Goal: Book appointment/travel/reservation

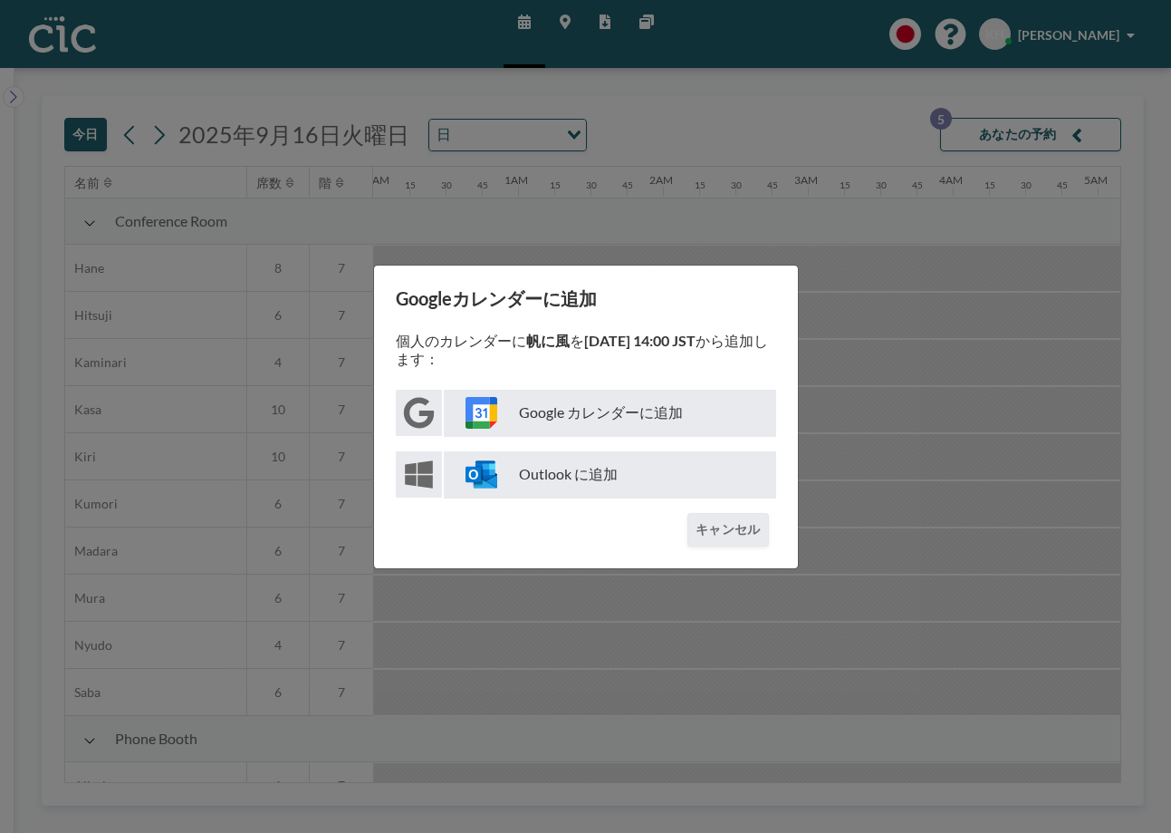
scroll to position [0, 1087]
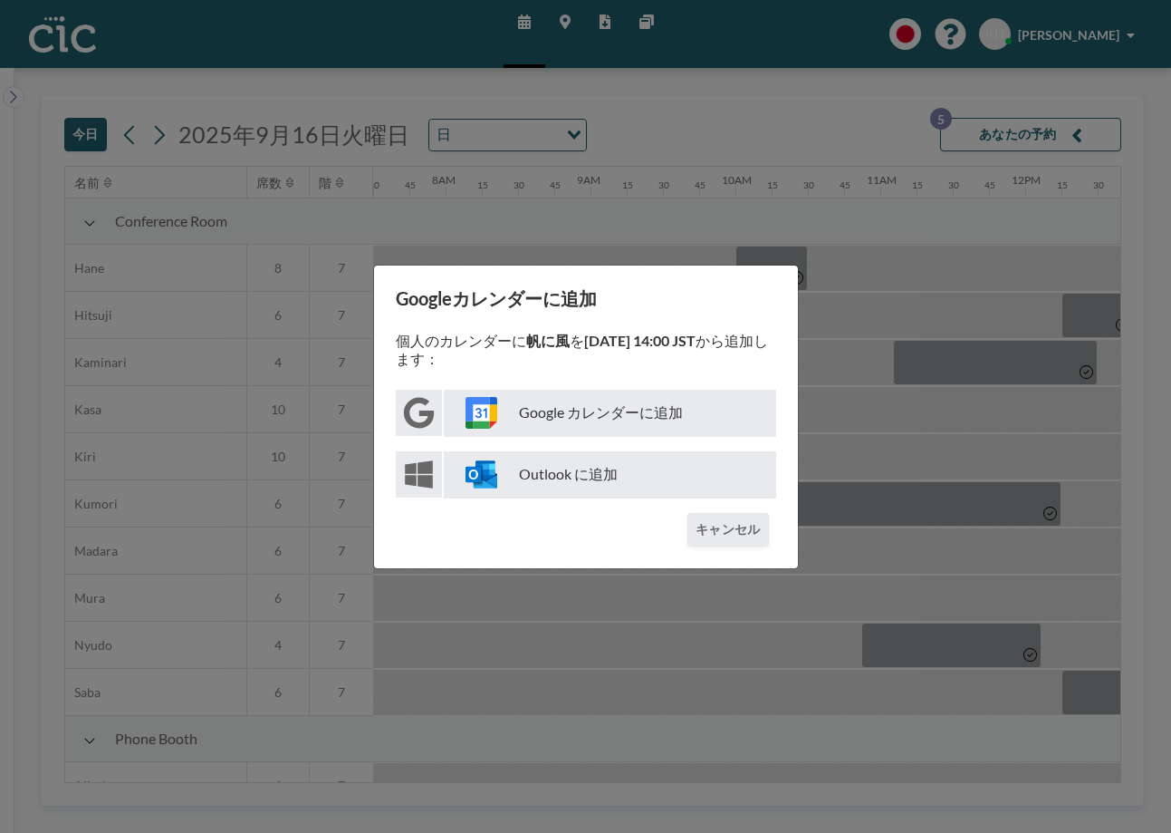
click at [738, 535] on button "キャンセル" at bounding box center [728, 530] width 81 height 34
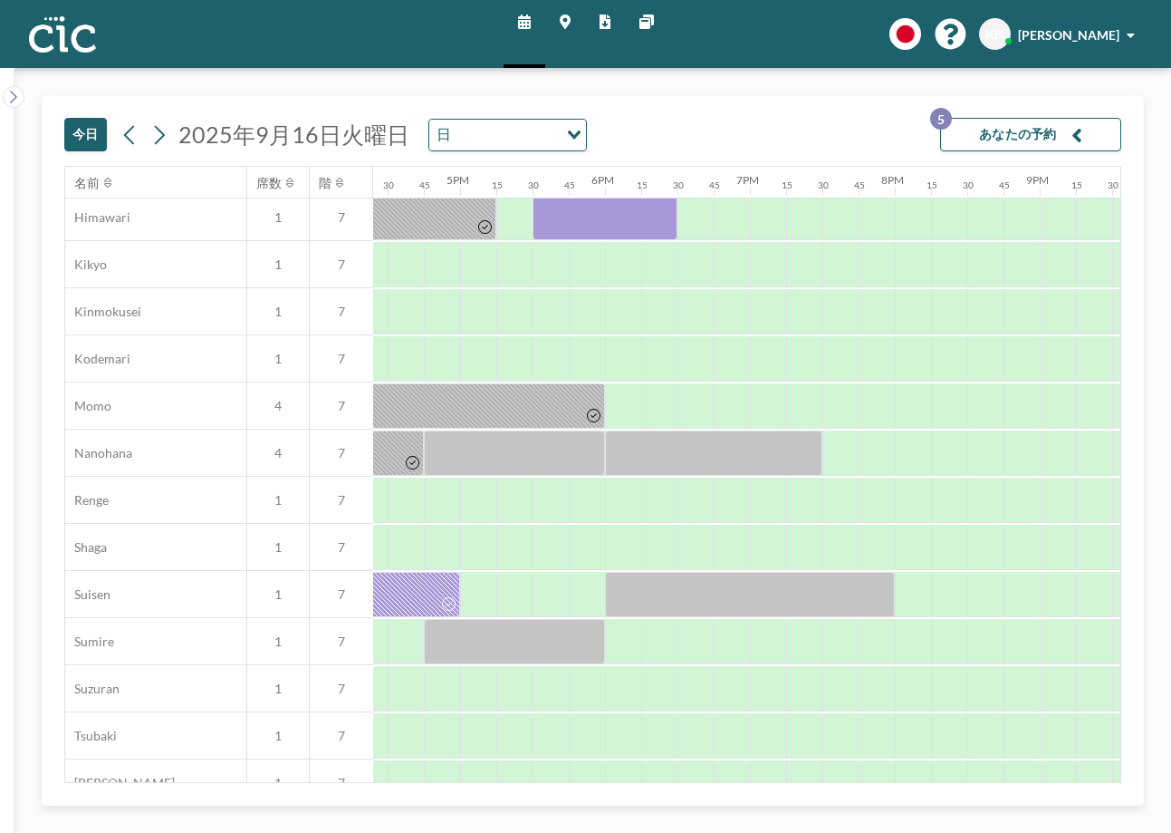
scroll to position [709, 2357]
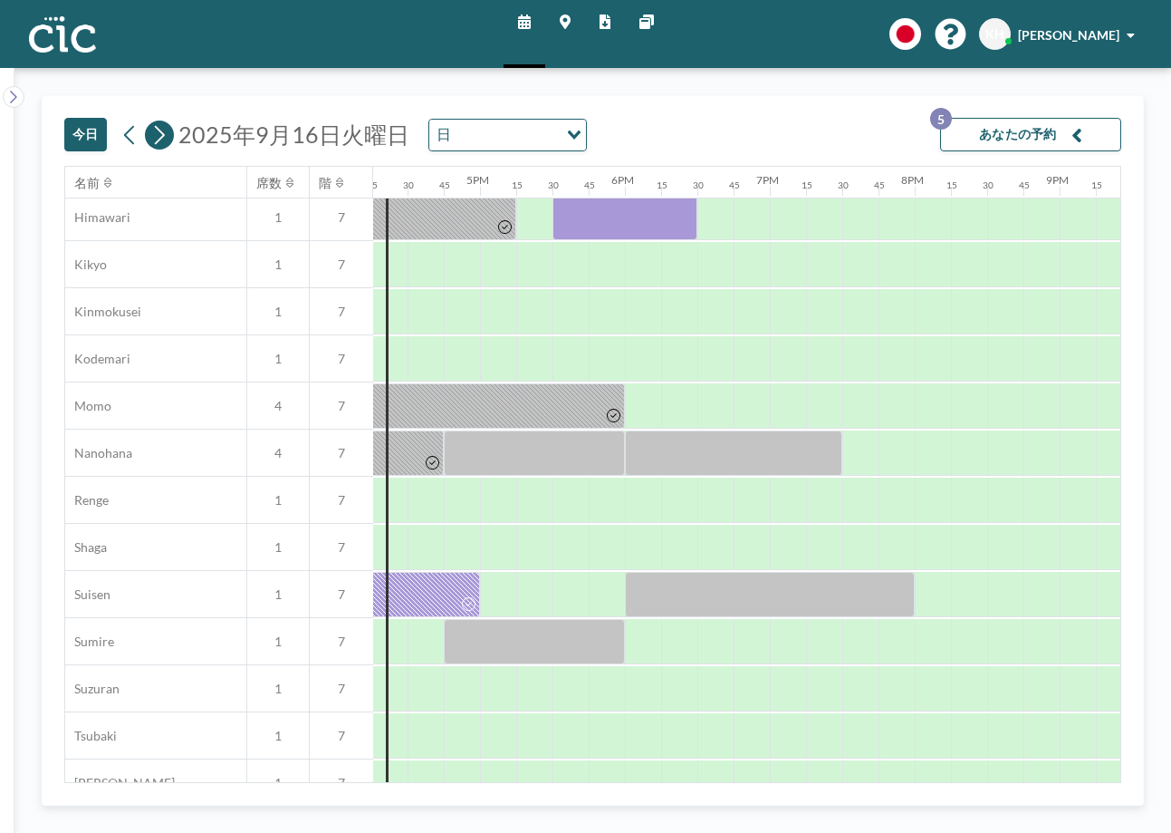
click at [158, 143] on icon at bounding box center [158, 134] width 17 height 27
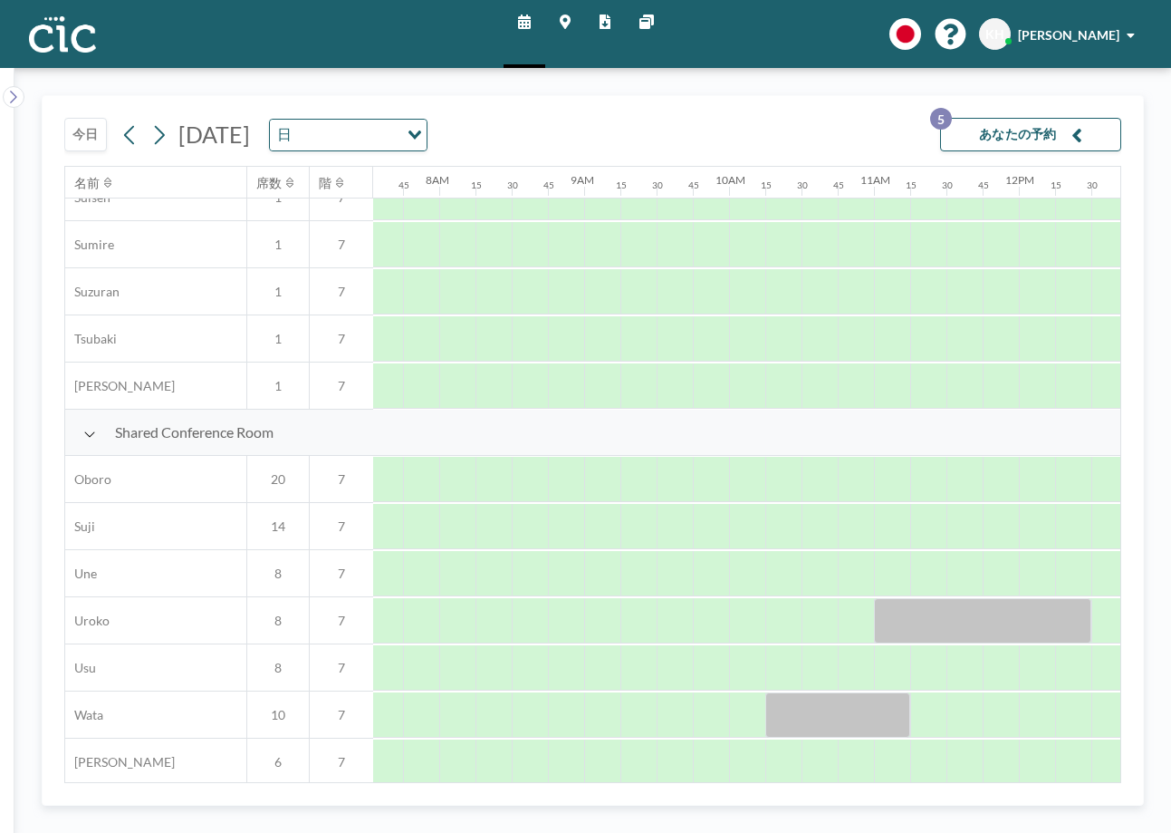
scroll to position [1112, 1094]
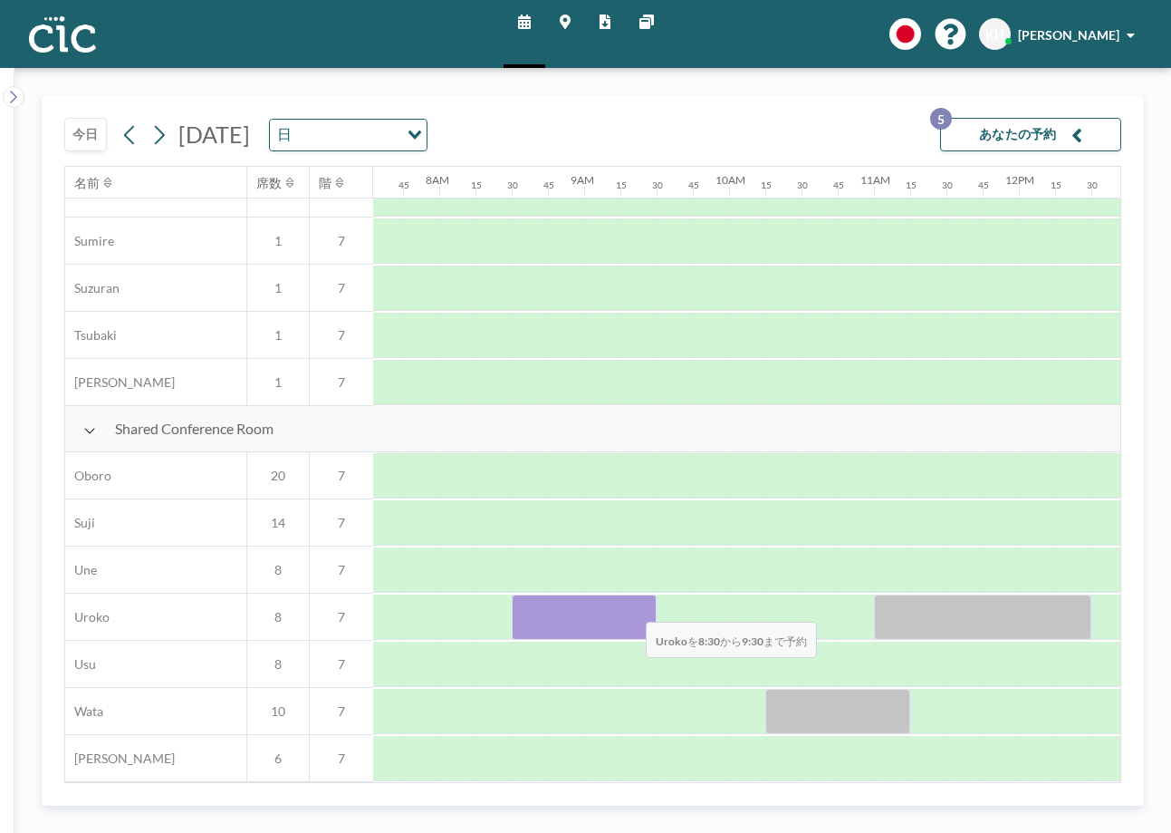
drag, startPoint x: 521, startPoint y: 609, endPoint x: 631, endPoint y: 610, distance: 110.5
click at [631, 610] on div at bounding box center [584, 616] width 145 height 45
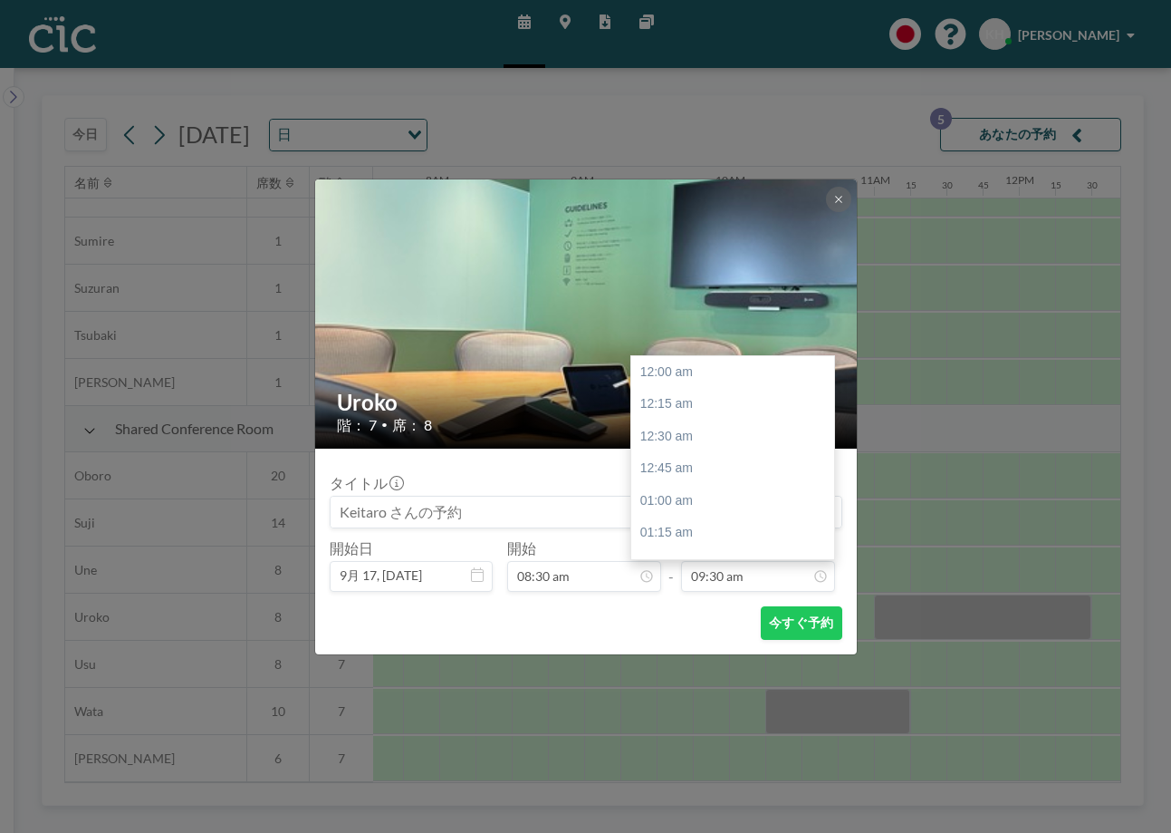
scroll to position [1226, 0]
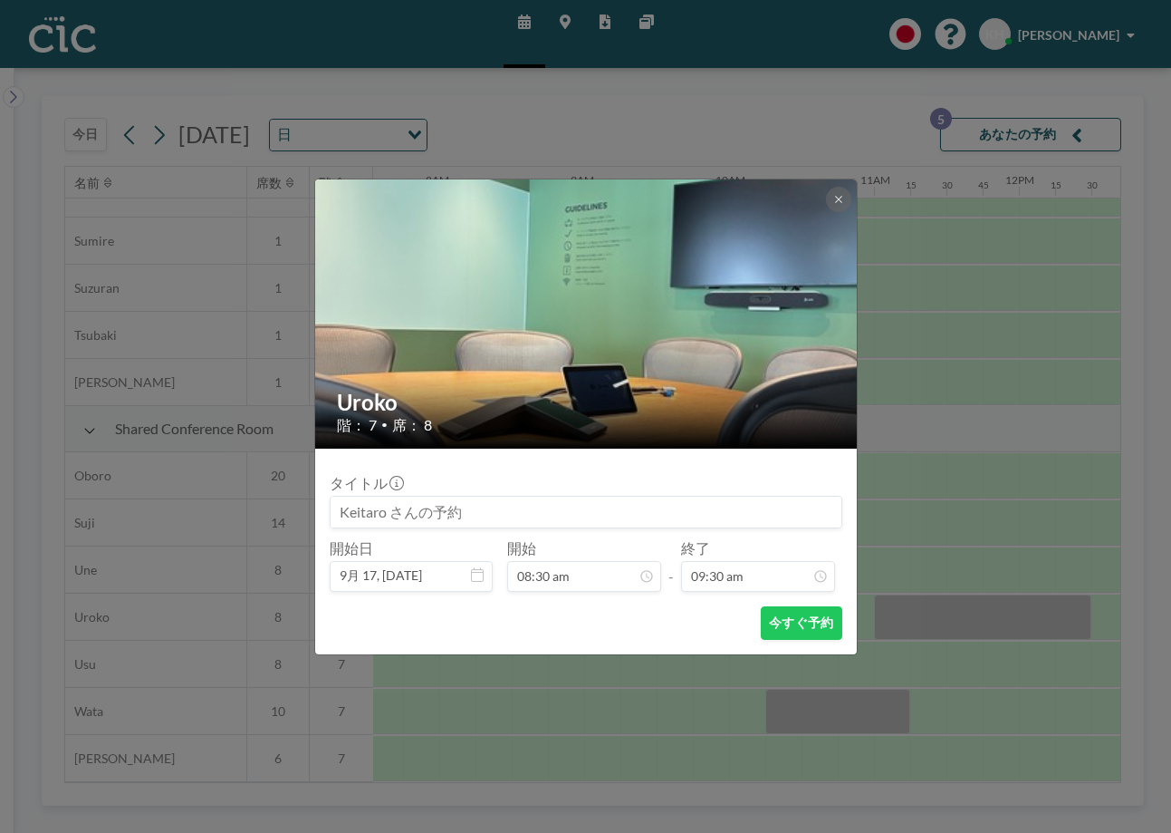
click at [543, 516] on input at bounding box center [586, 511] width 511 height 31
type input "h"
type input "帆に風"
click at [785, 624] on button "今すぐ予約" at bounding box center [801, 623] width 81 height 34
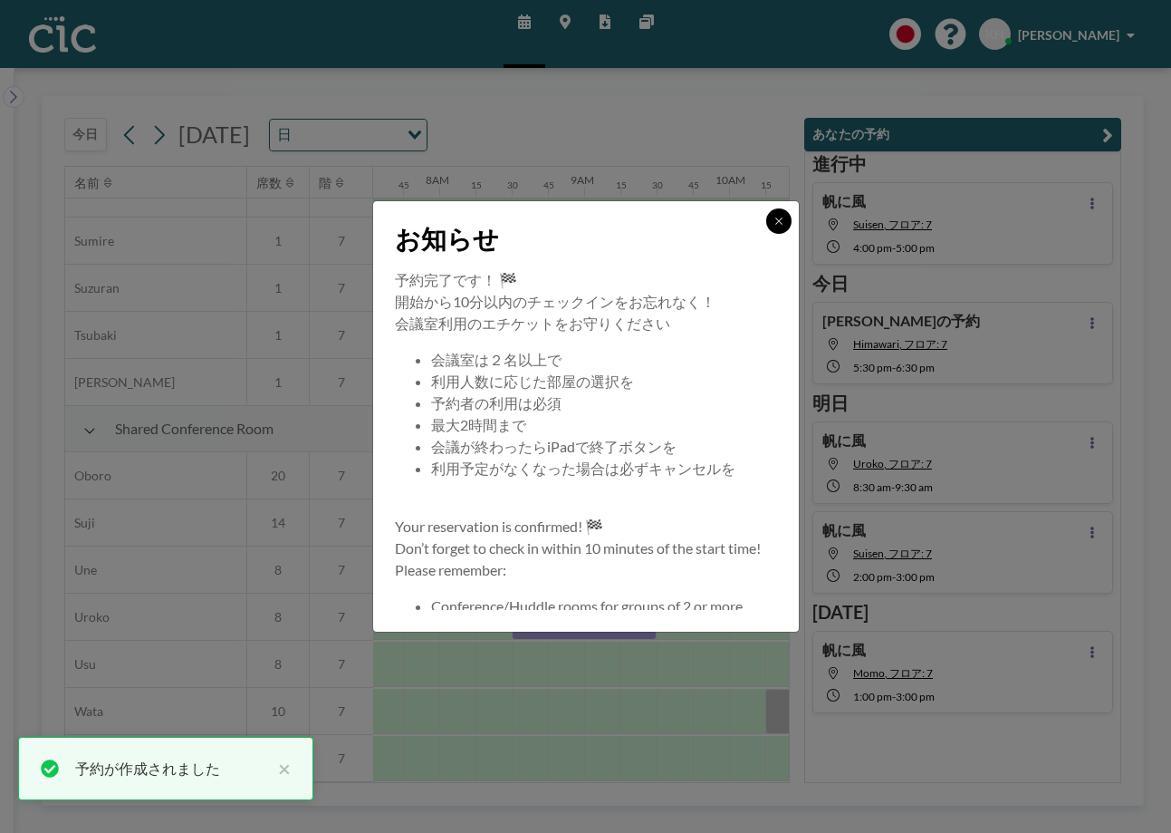
click at [785, 214] on button at bounding box center [778, 220] width 25 height 25
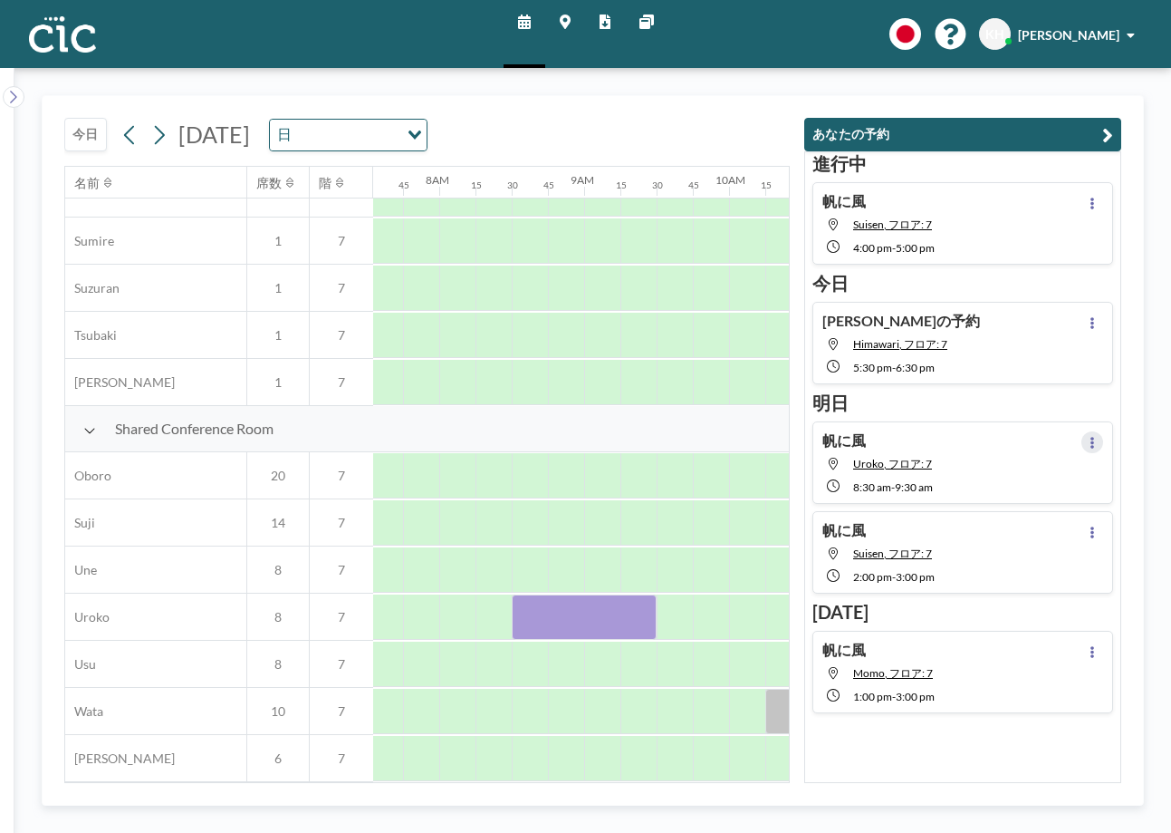
click at [1087, 448] on button at bounding box center [1093, 442] width 22 height 22
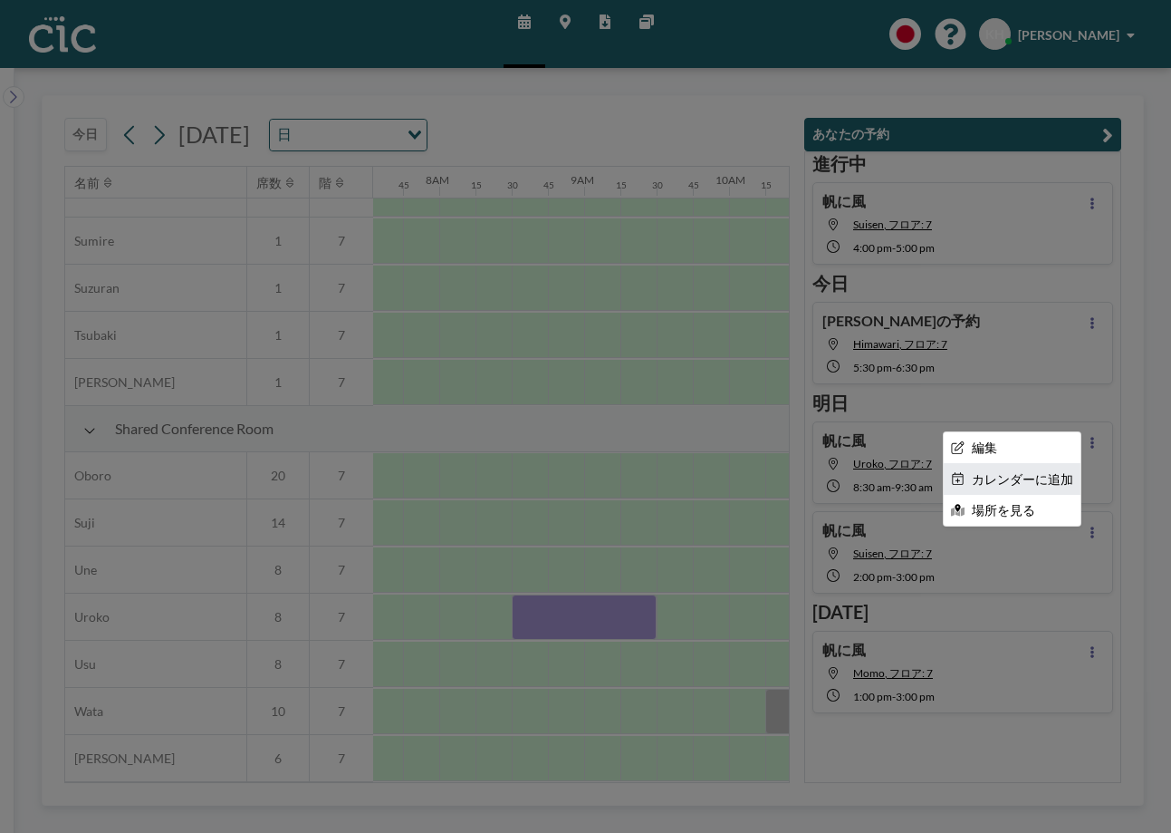
click at [1051, 480] on li "カレンダーに追加" at bounding box center [1012, 479] width 137 height 31
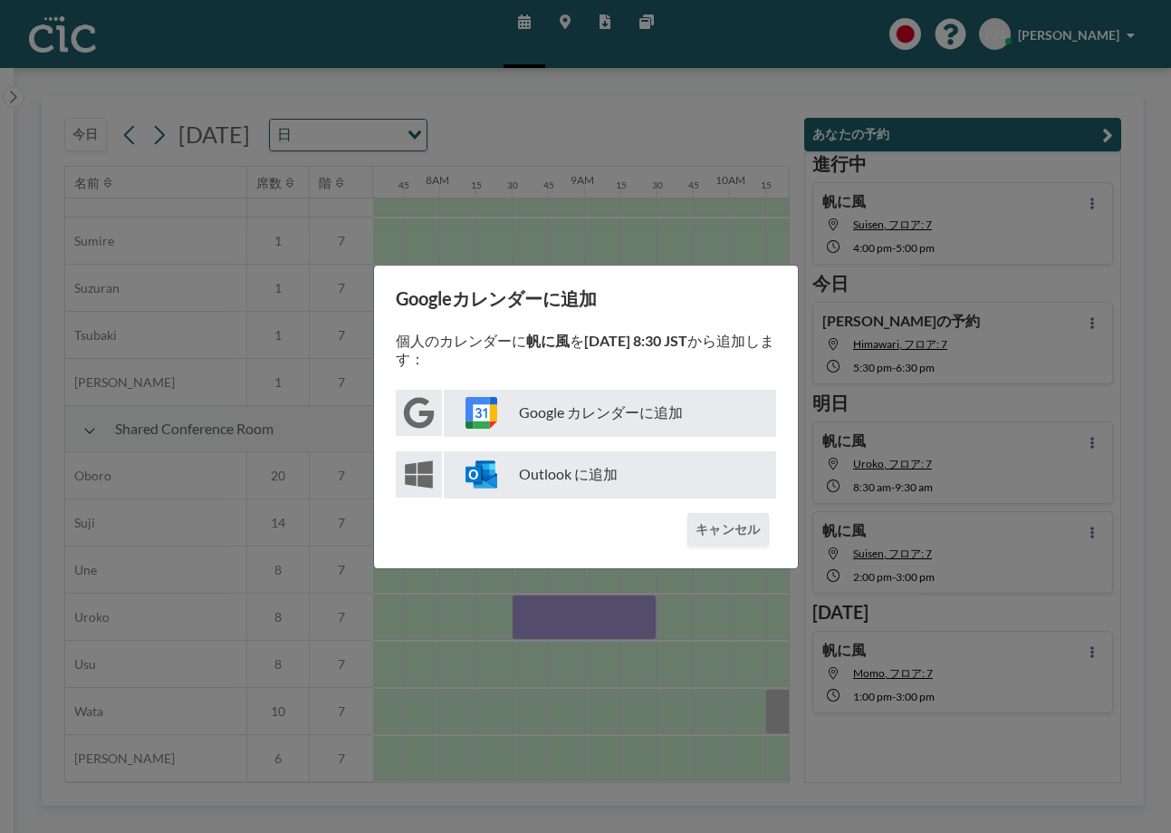
click at [629, 412] on p "Google カレンダーに追加" at bounding box center [610, 413] width 333 height 47
click at [721, 517] on button "キャンセル" at bounding box center [728, 530] width 81 height 34
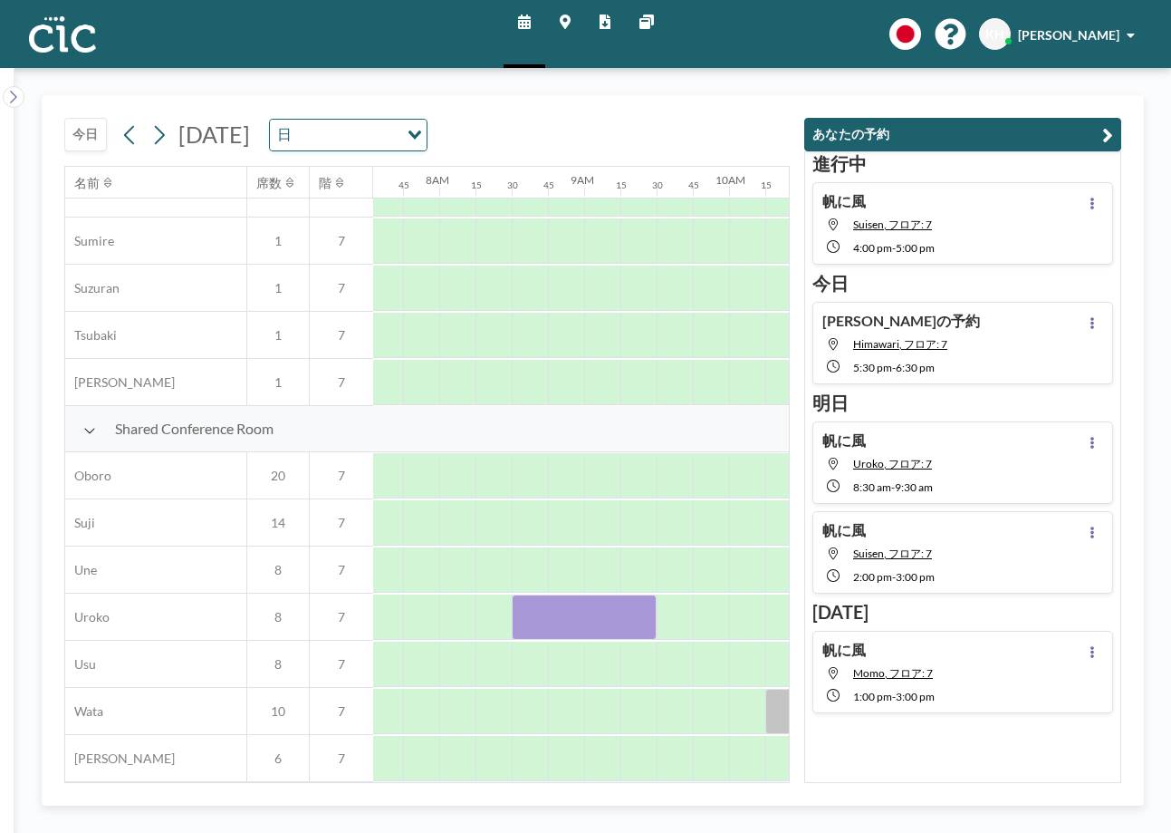
click at [80, 144] on button "今日" at bounding box center [85, 135] width 43 height 34
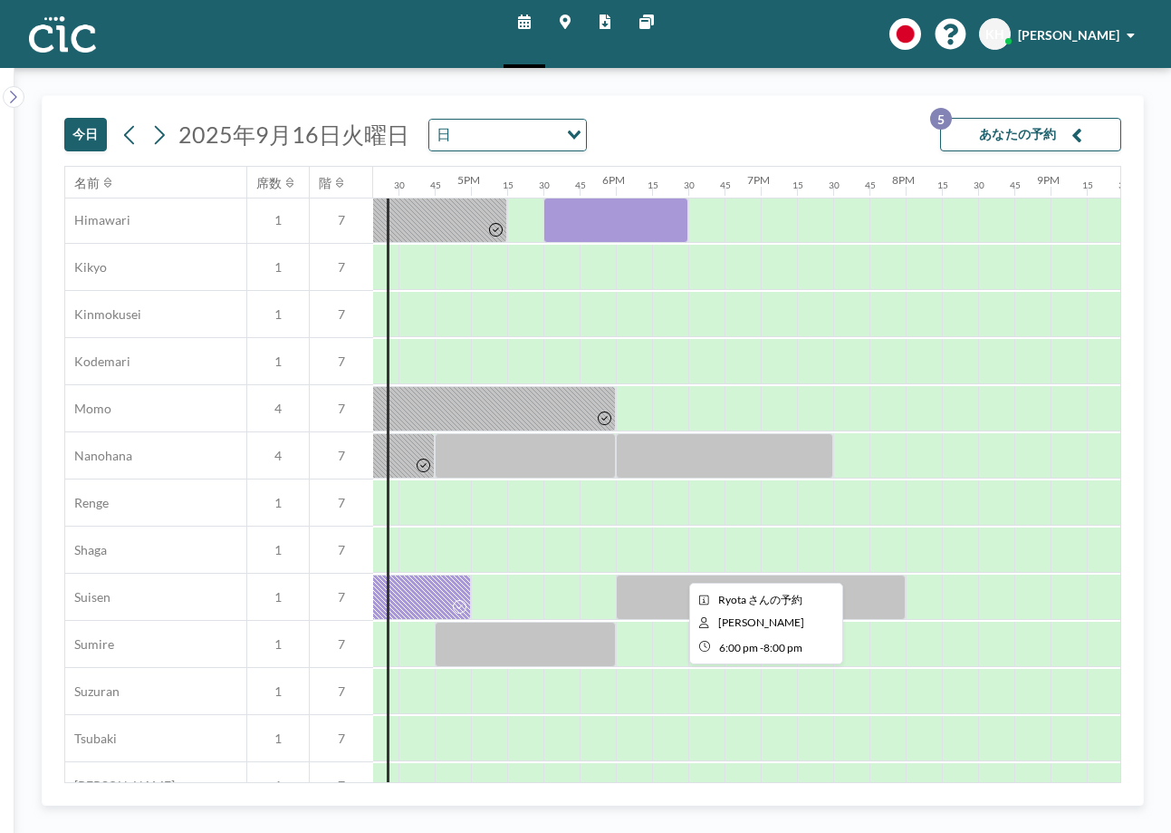
scroll to position [697, 2366]
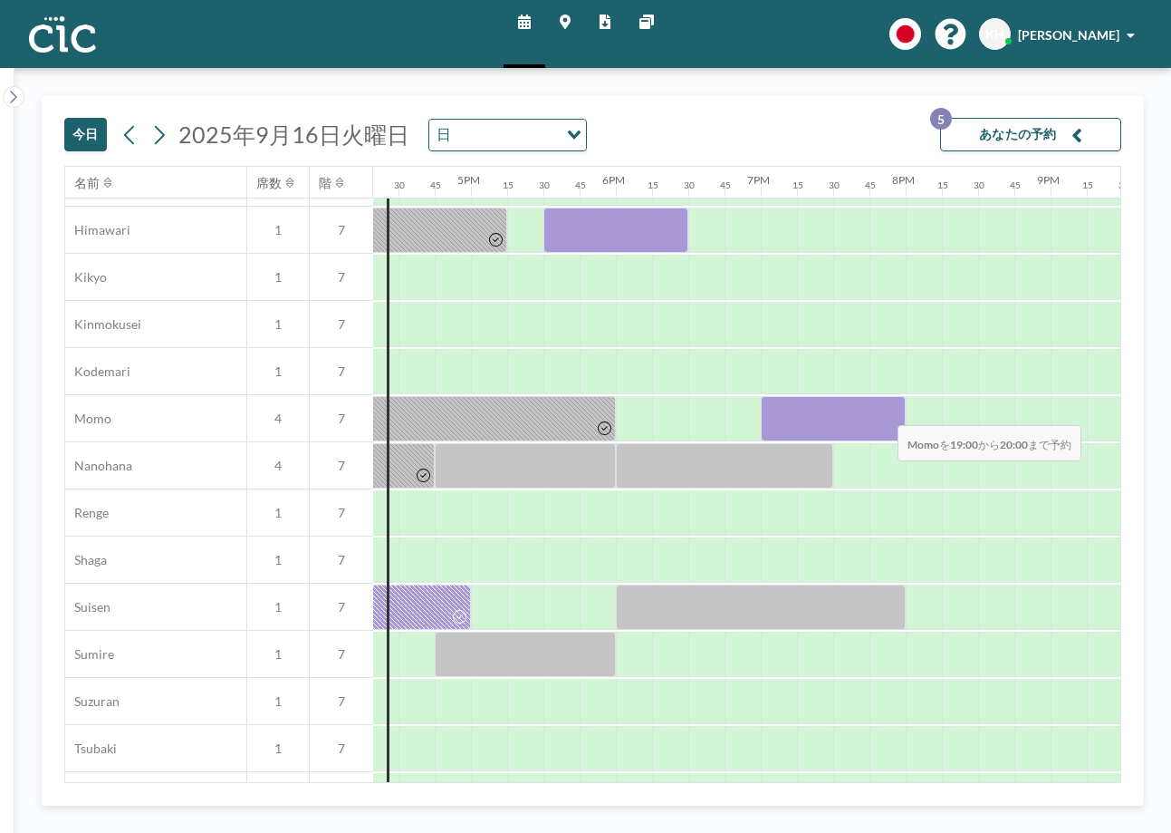
drag, startPoint x: 783, startPoint y: 418, endPoint x: 883, endPoint y: 413, distance: 100.7
click at [883, 413] on div at bounding box center [833, 418] width 145 height 45
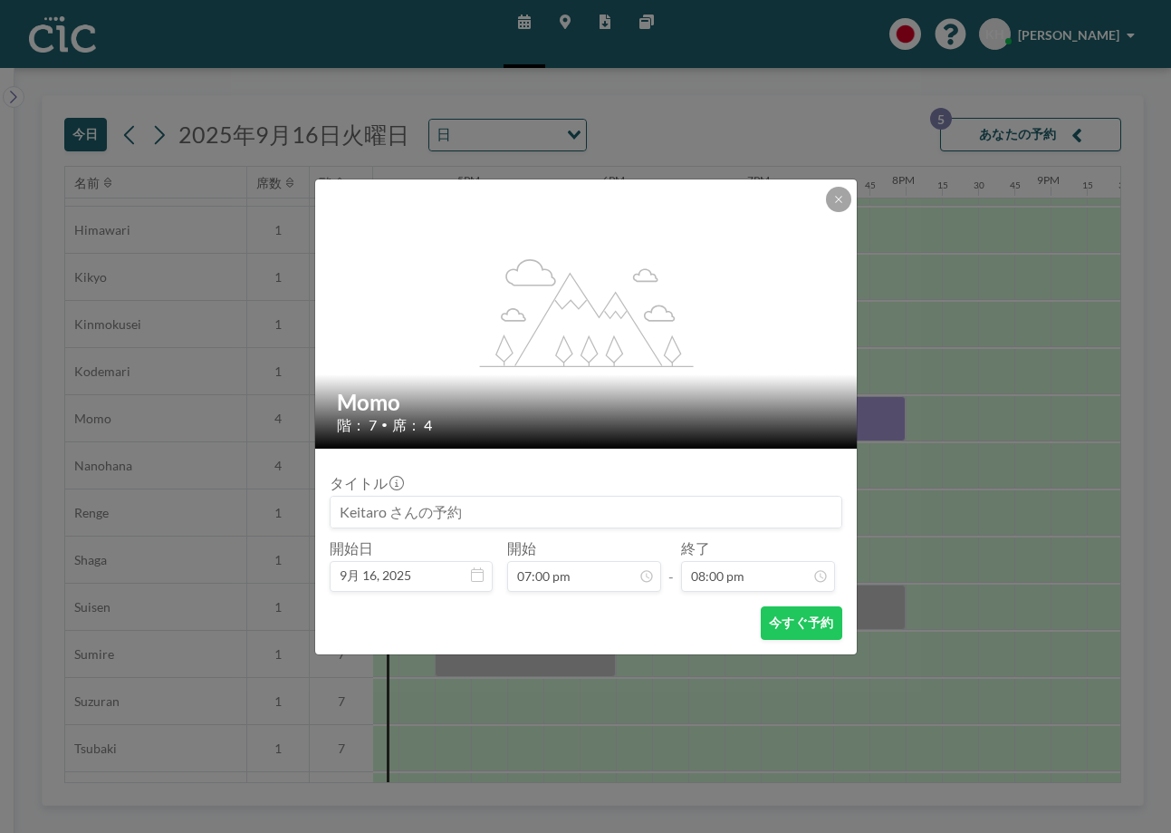
click at [587, 507] on input at bounding box center [586, 511] width 511 height 31
type input "帆に風"
click at [796, 615] on button "今すぐ予約" at bounding box center [801, 623] width 81 height 34
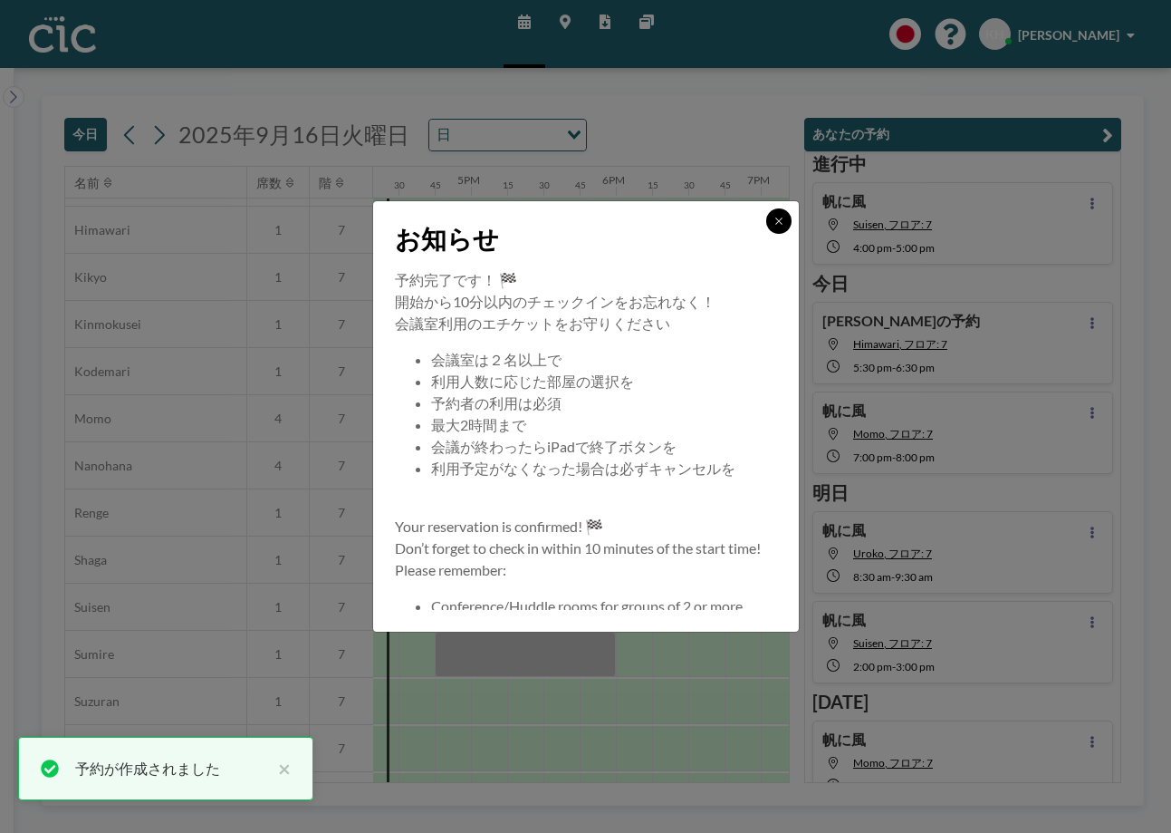
click at [785, 219] on button at bounding box center [778, 220] width 25 height 25
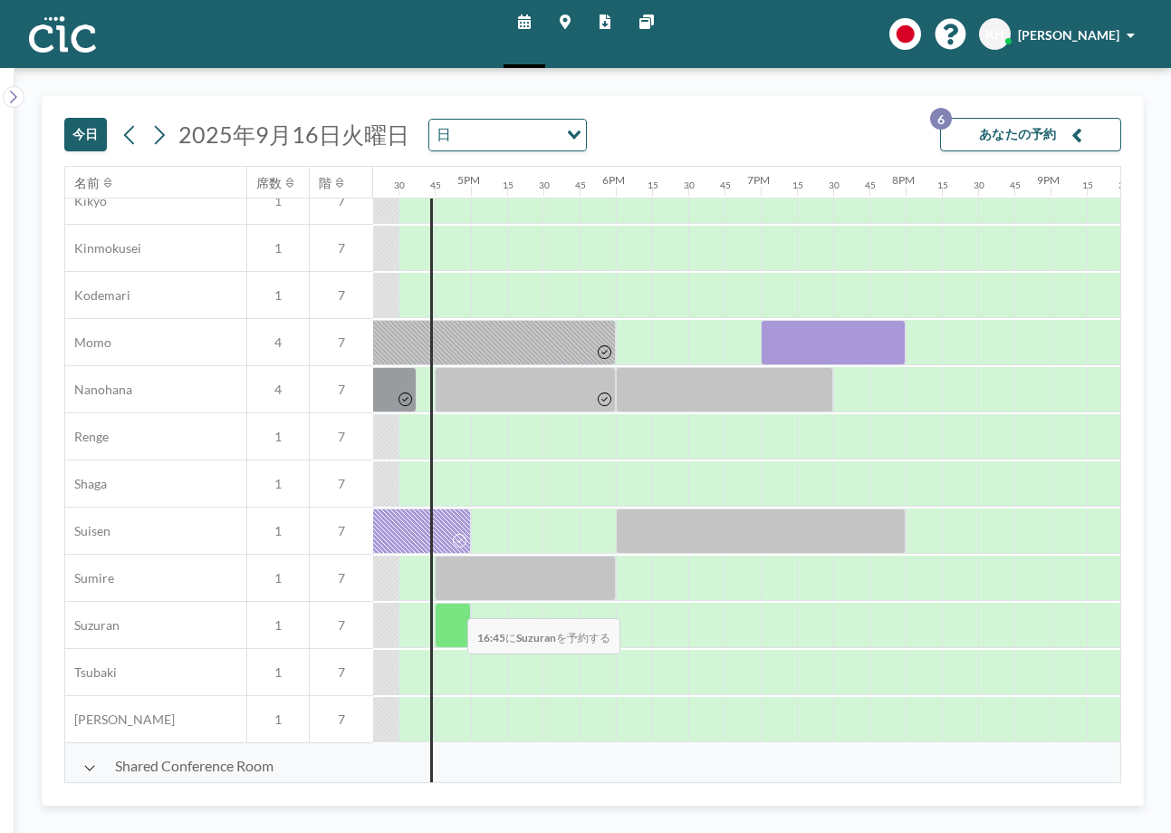
scroll to position [774, 2366]
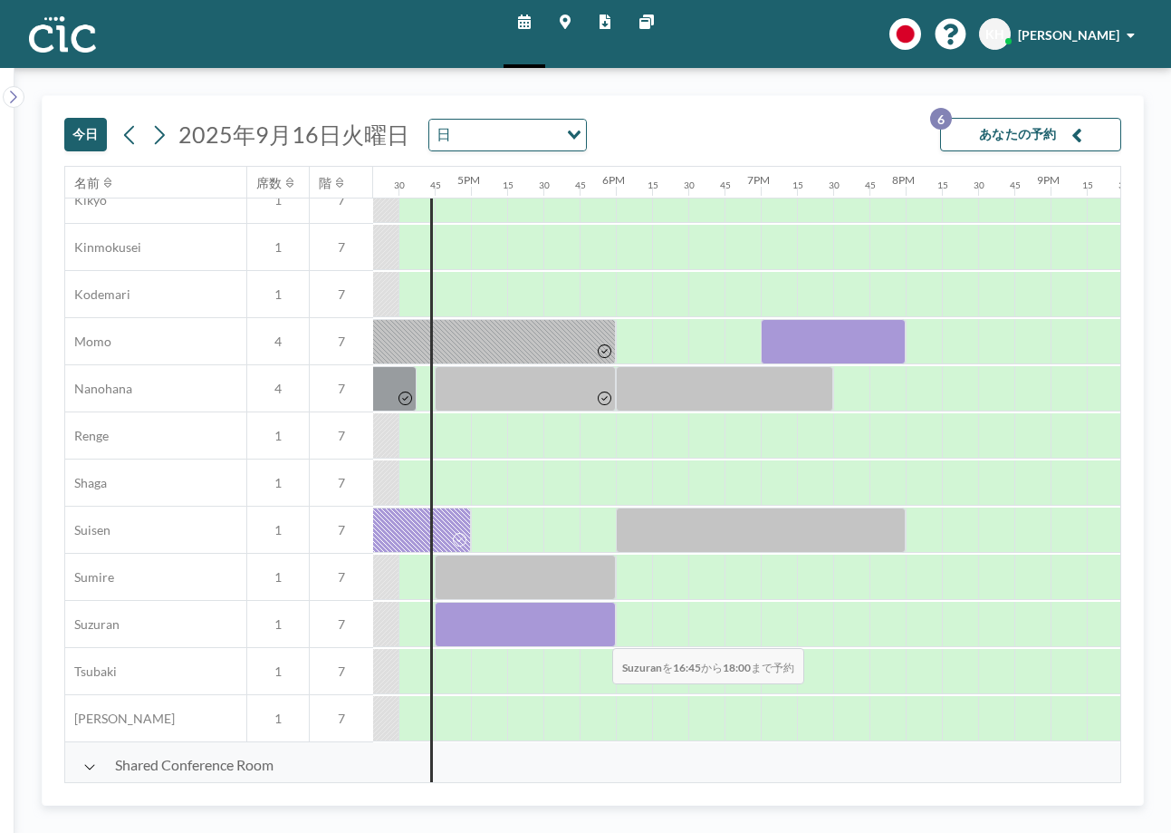
drag, startPoint x: 453, startPoint y: 613, endPoint x: 598, endPoint y: 636, distance: 146.7
click at [598, 636] on div at bounding box center [525, 624] width 181 height 45
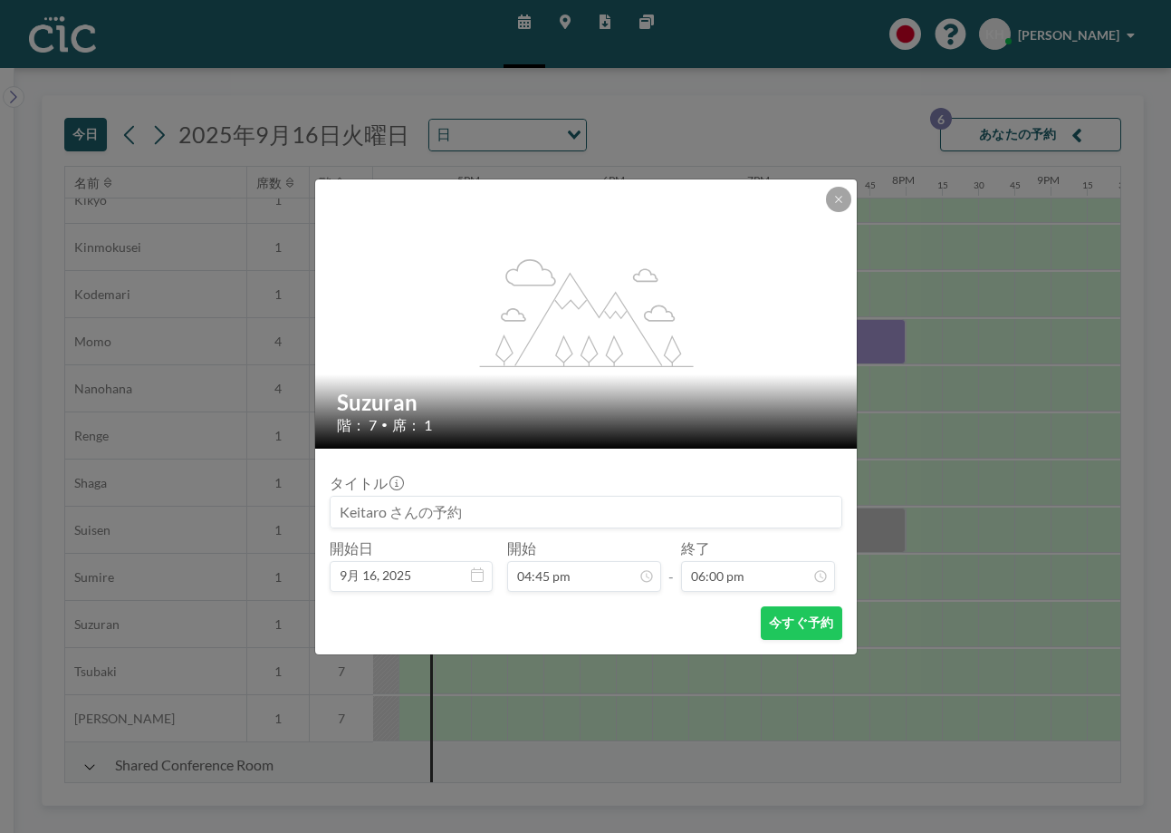
scroll to position [0, 0]
click at [535, 515] on input at bounding box center [586, 511] width 511 height 31
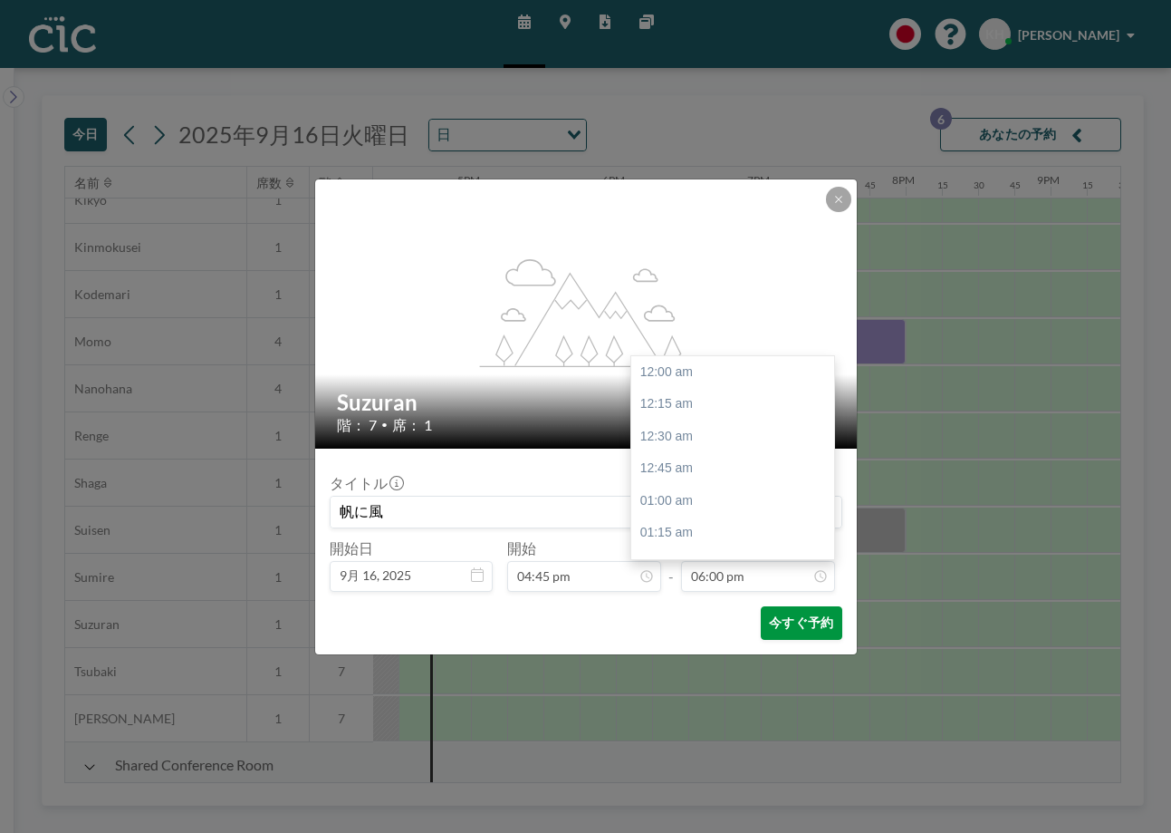
scroll to position [2322, 0]
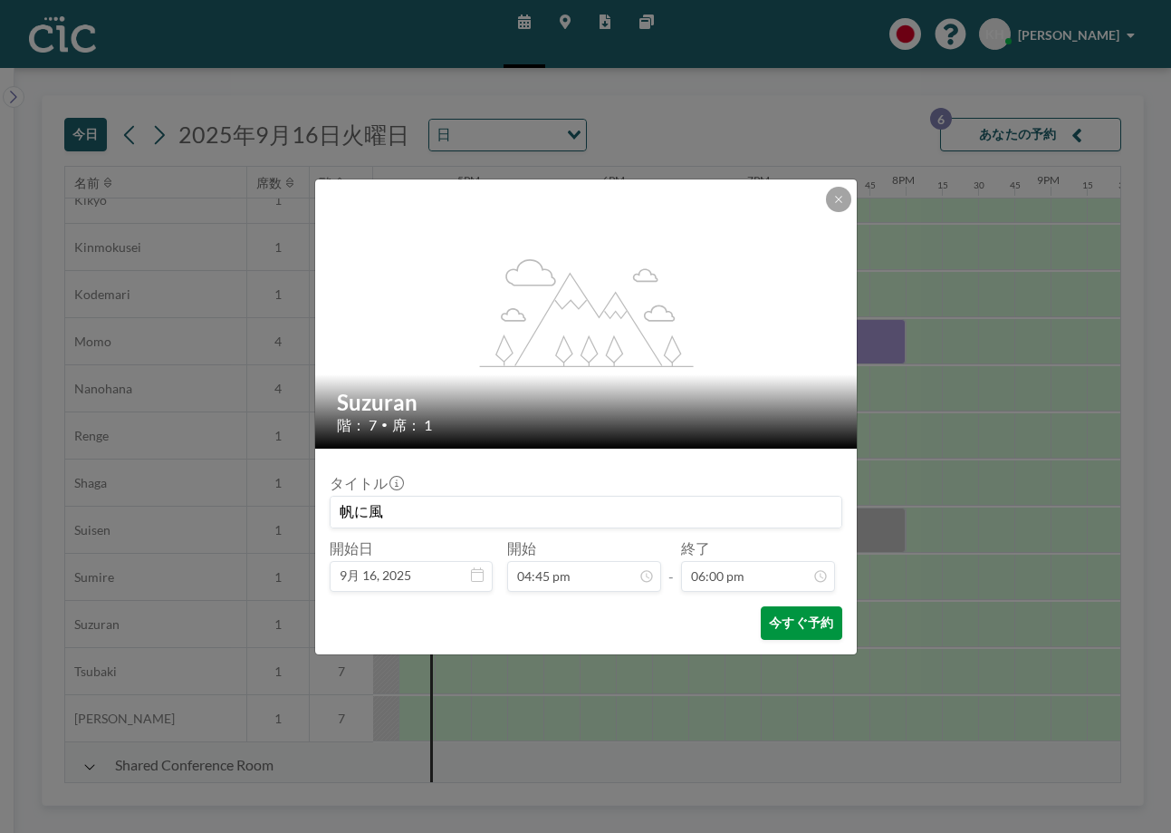
type input "帆に風"
click at [801, 636] on button "今すぐ予約" at bounding box center [801, 623] width 81 height 34
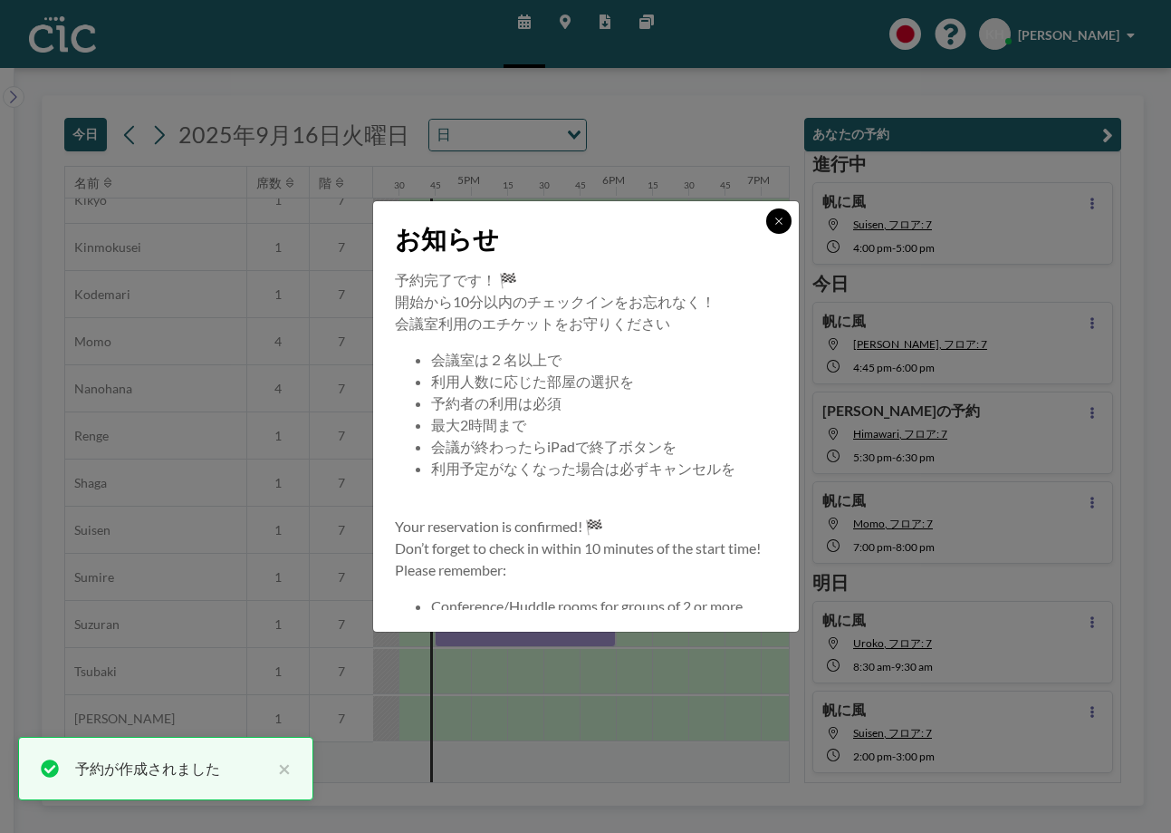
click at [776, 226] on button at bounding box center [778, 220] width 25 height 25
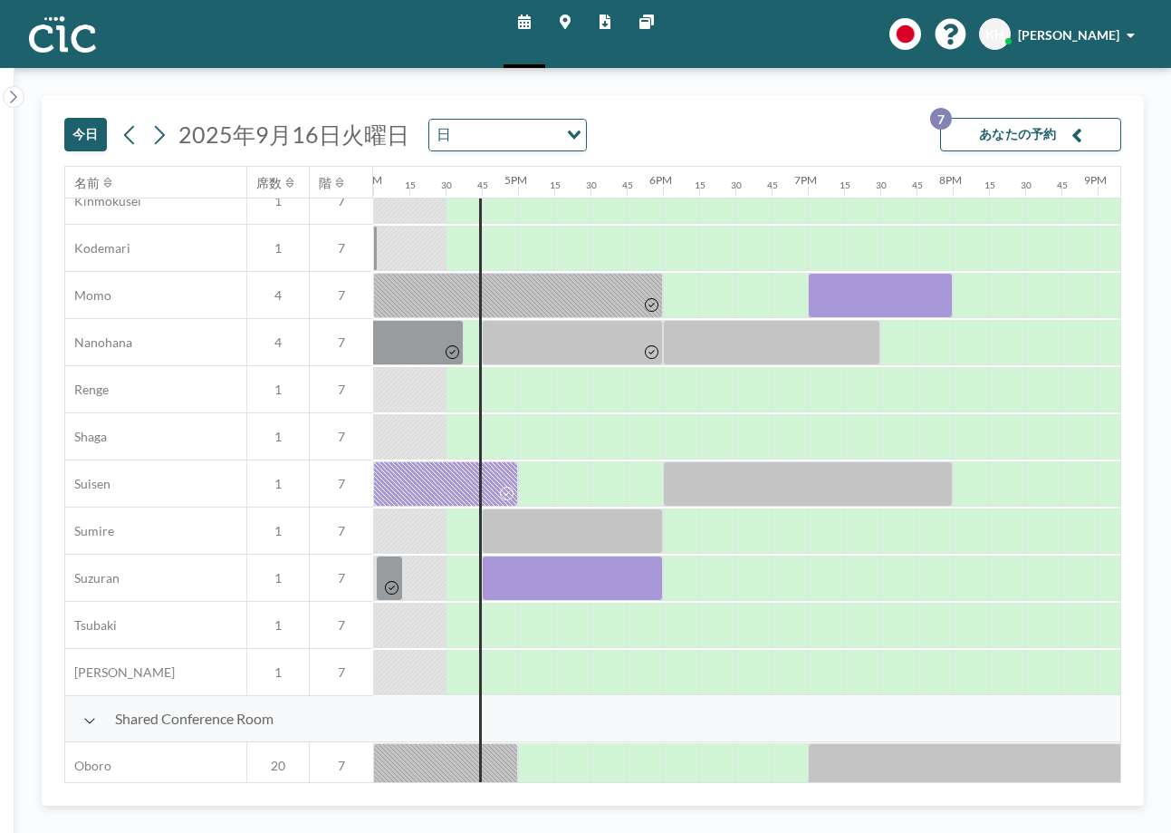
scroll to position [849, 2319]
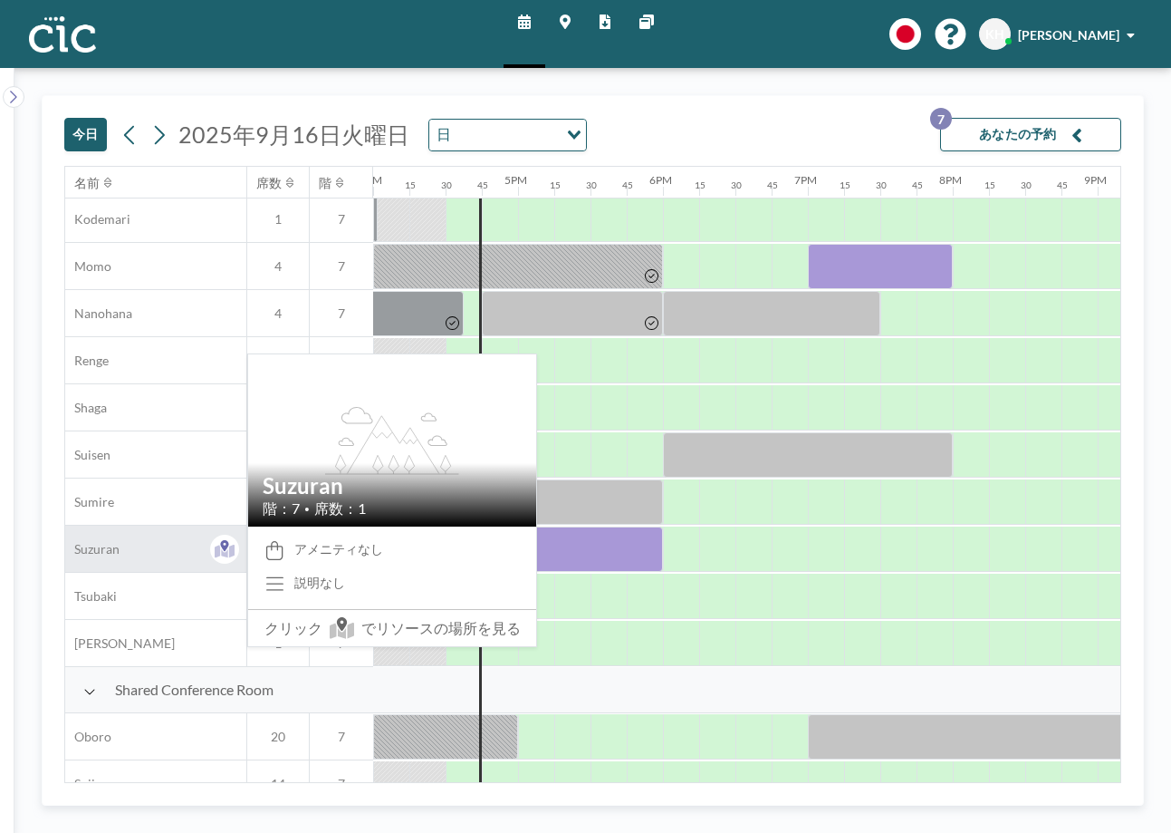
click at [104, 560] on div "Suzuran" at bounding box center [155, 548] width 181 height 46
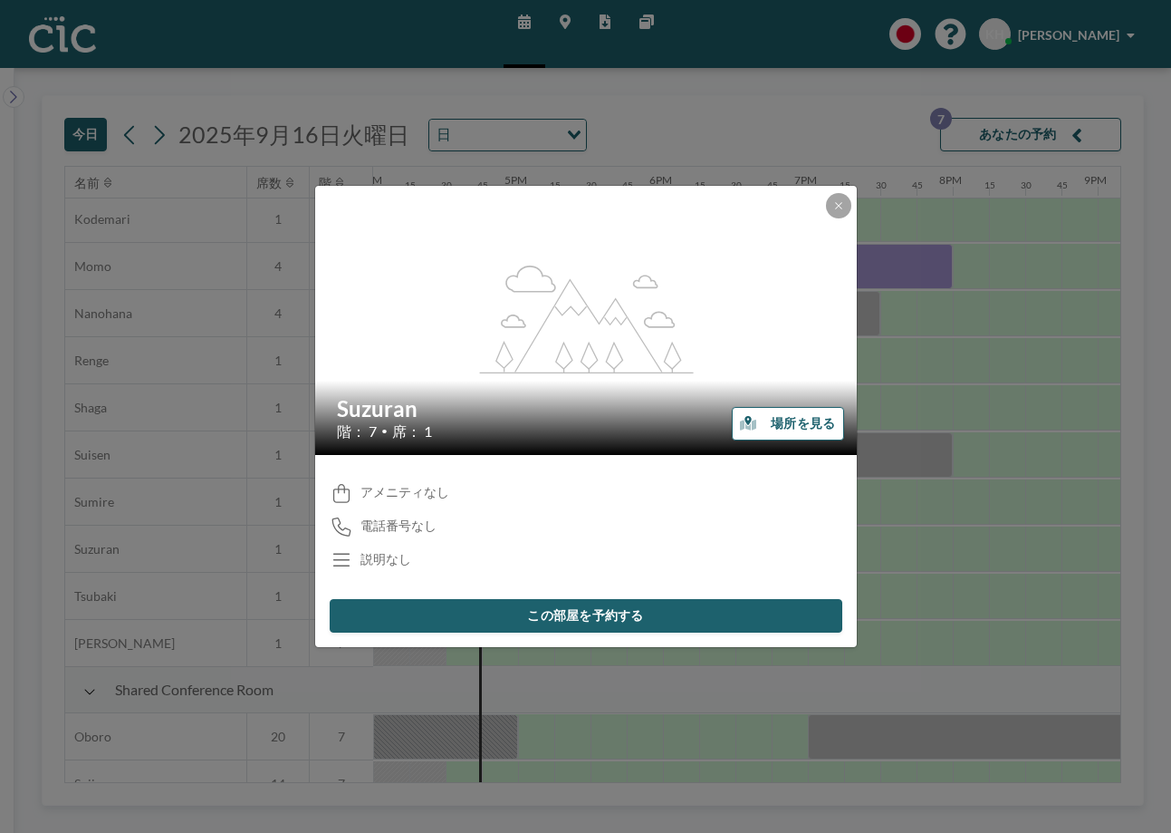
click at [789, 429] on button "場所を見る" at bounding box center [787, 424] width 111 height 34
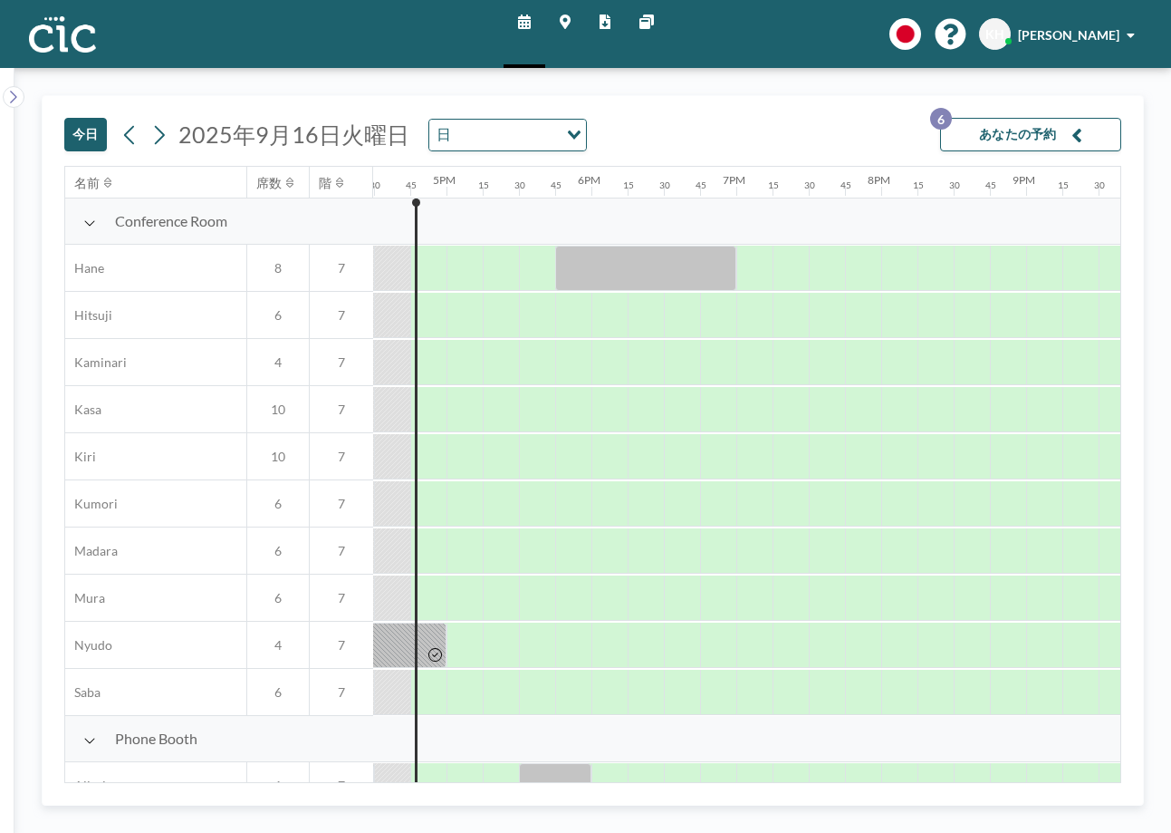
scroll to position [0, 2392]
click at [74, 131] on button "今日" at bounding box center [85, 135] width 43 height 34
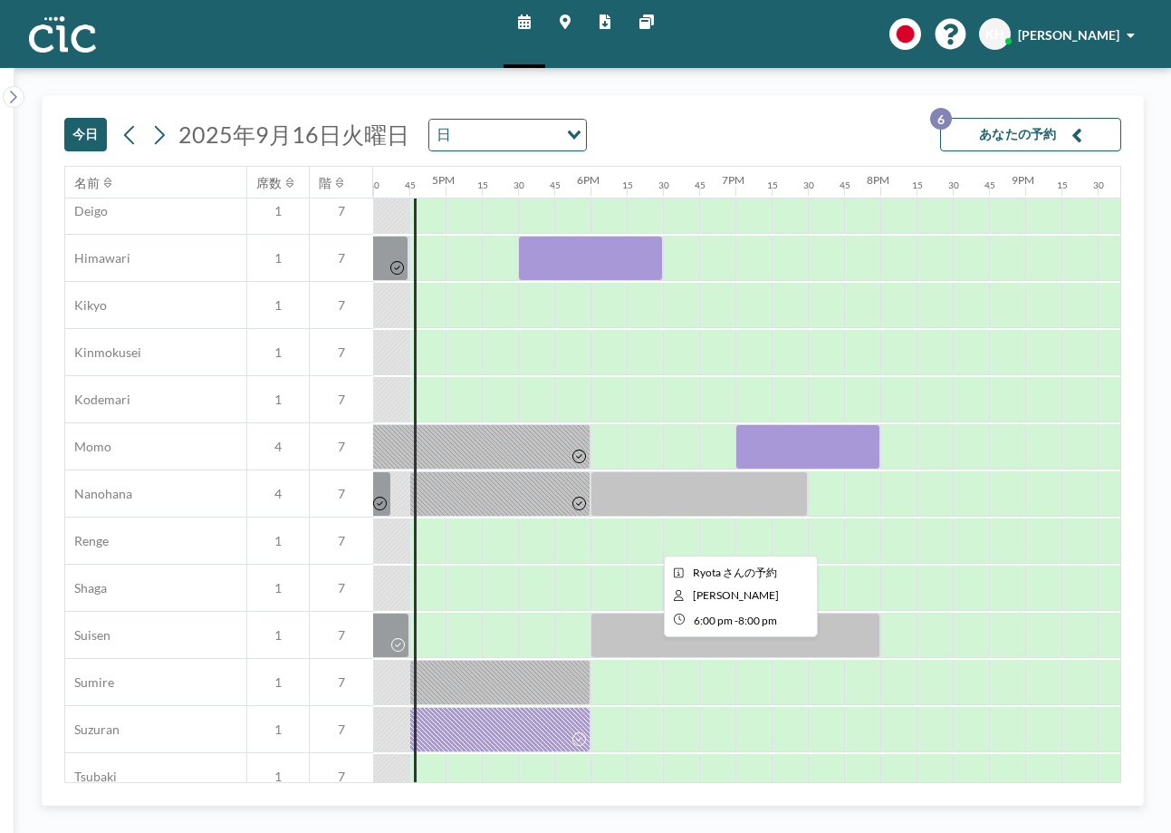
scroll to position [642, 2392]
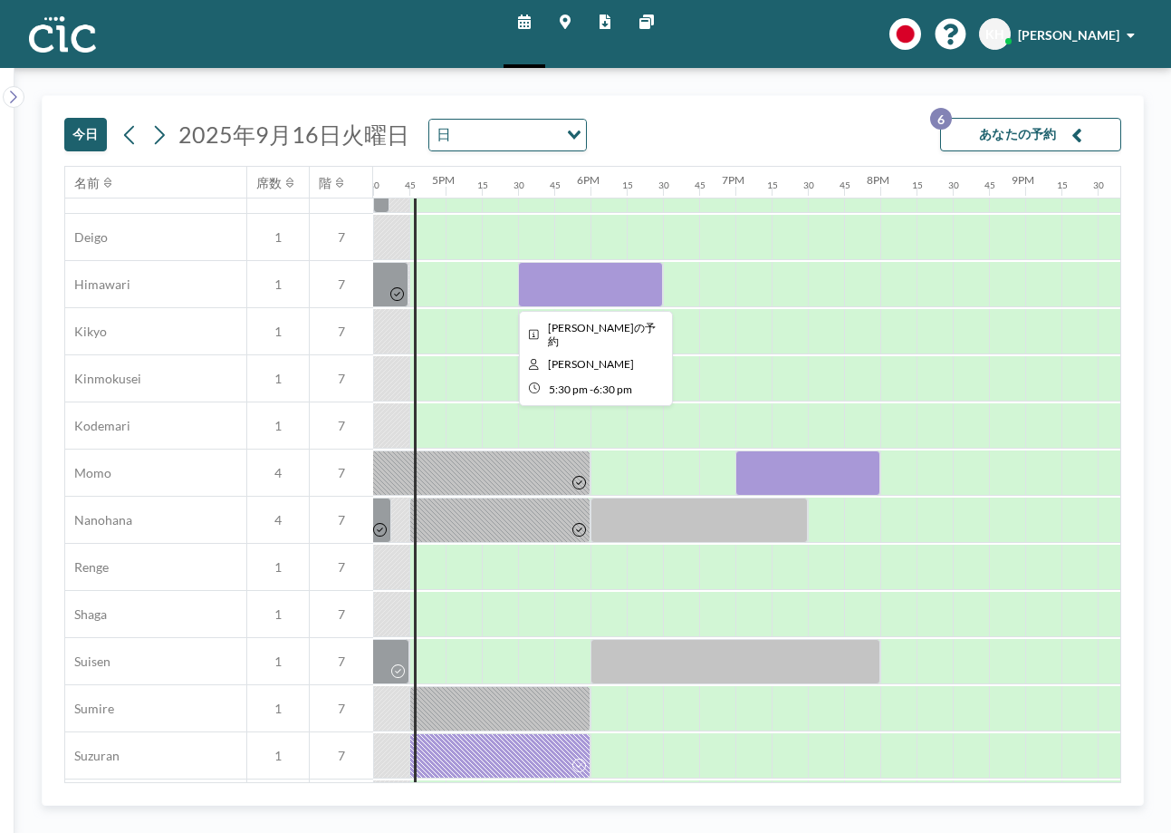
click at [575, 286] on div at bounding box center [590, 284] width 145 height 45
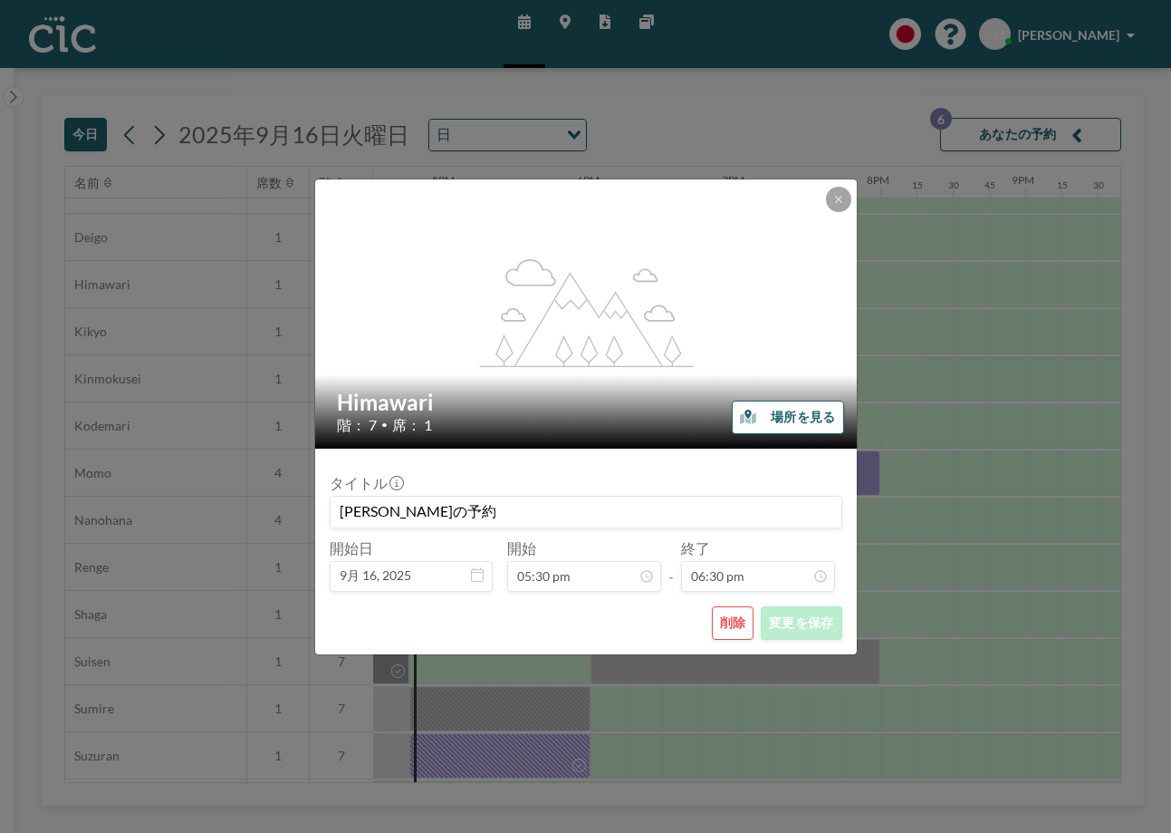
scroll to position [2386, 0]
click at [728, 621] on button "削除" at bounding box center [733, 623] width 43 height 34
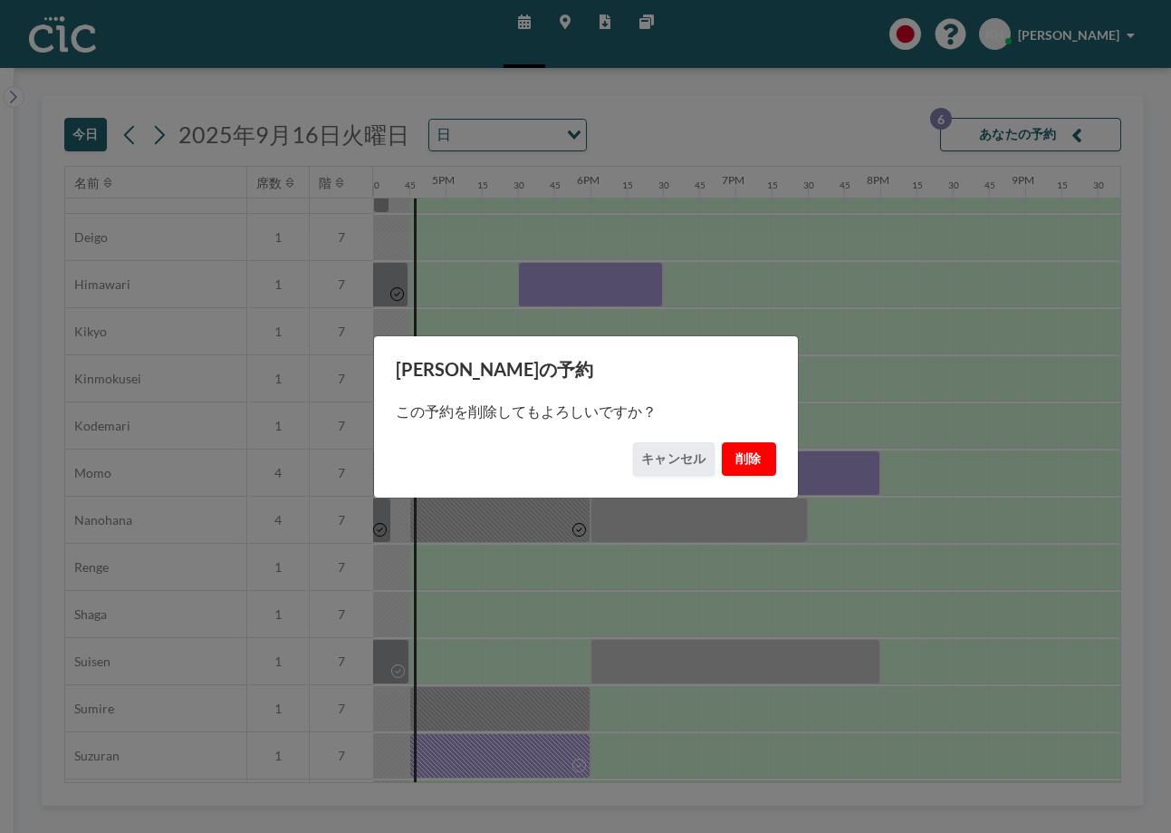
click at [746, 466] on button "削除" at bounding box center [749, 459] width 54 height 34
